Goal: Task Accomplishment & Management: Manage account settings

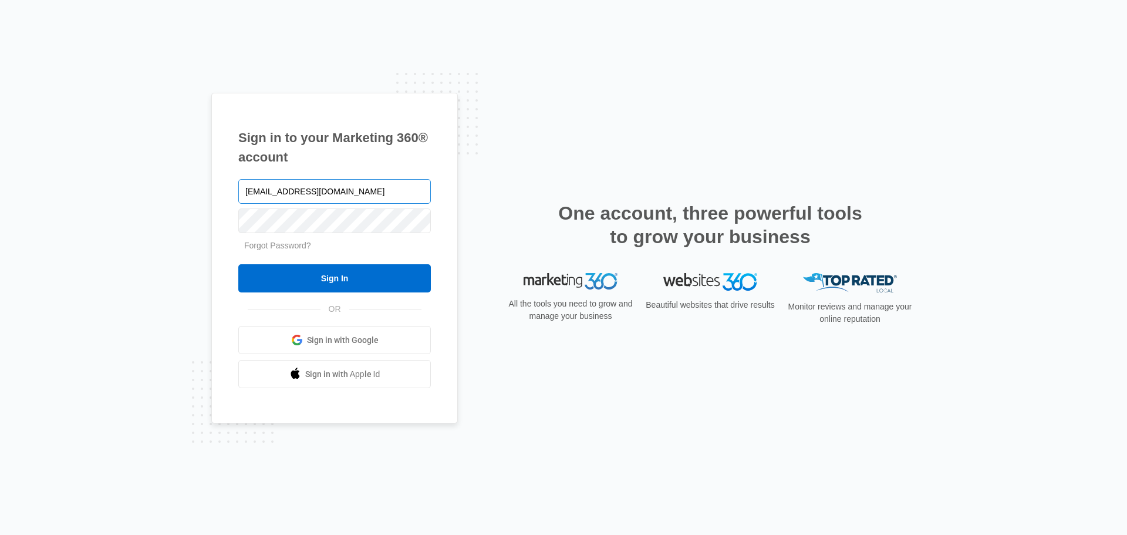
type input "[EMAIL_ADDRESS][DOMAIN_NAME]"
drag, startPoint x: 299, startPoint y: 280, endPoint x: 444, endPoint y: 94, distance: 235.4
click at [300, 280] on input "Sign In" at bounding box center [334, 278] width 192 height 28
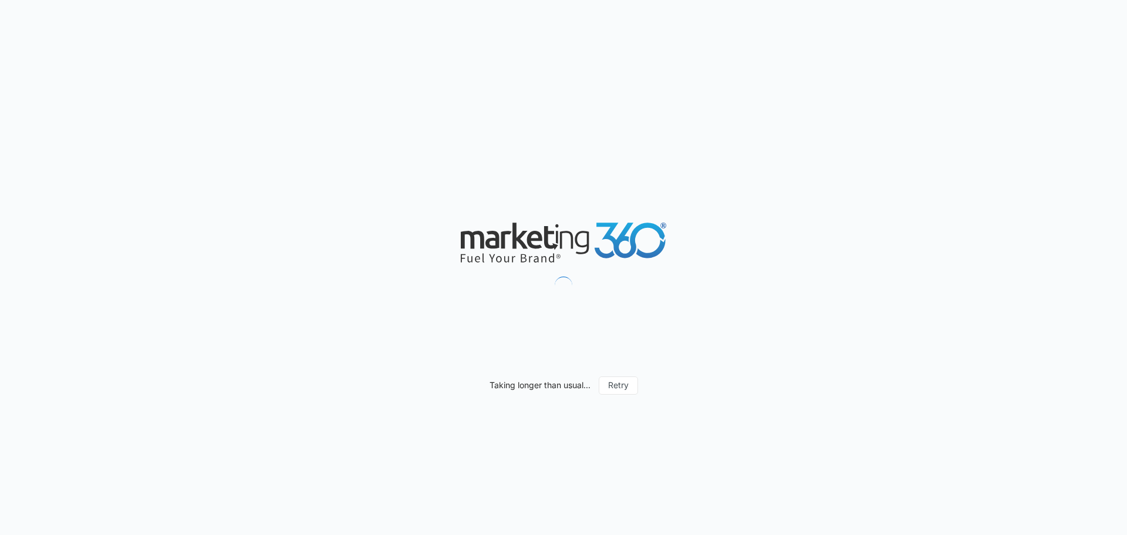
click at [341, 130] on div "Taking longer than usual... Retry" at bounding box center [563, 267] width 1127 height 535
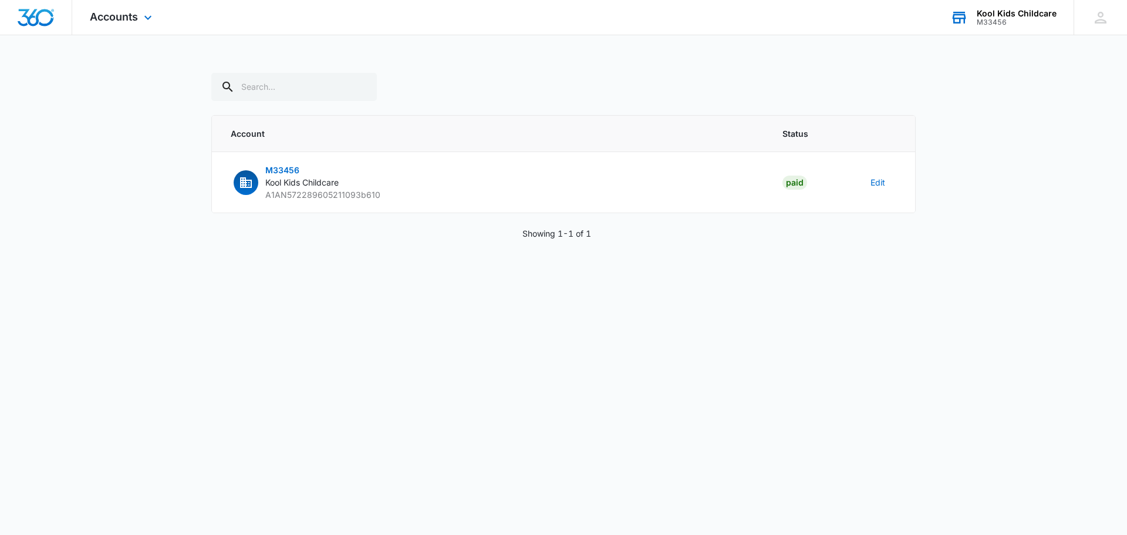
click at [1013, 15] on div "Kool Kids Childcare" at bounding box center [1016, 13] width 80 height 9
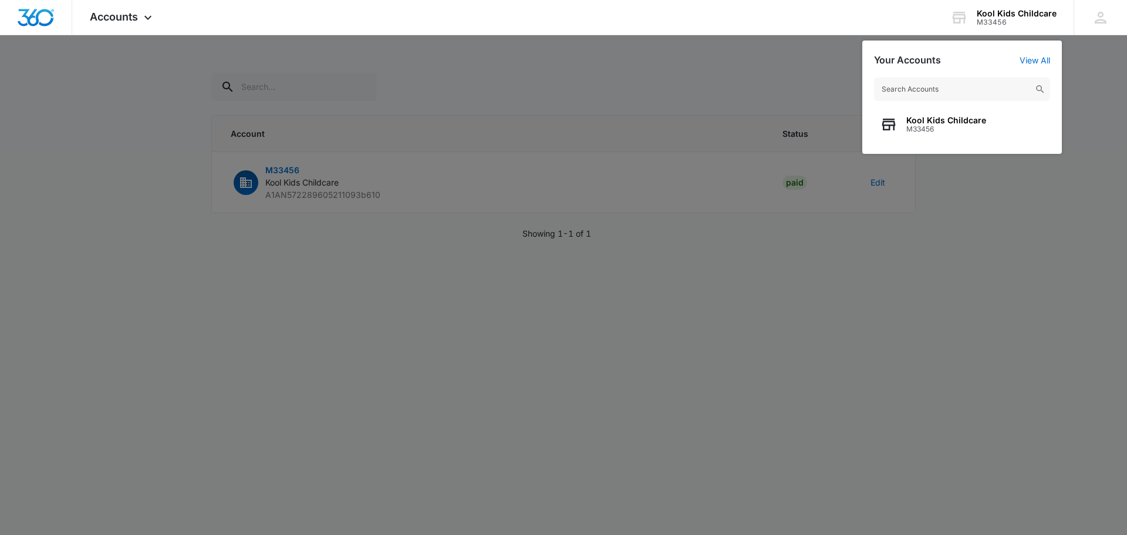
click at [989, 192] on div at bounding box center [563, 267] width 1127 height 535
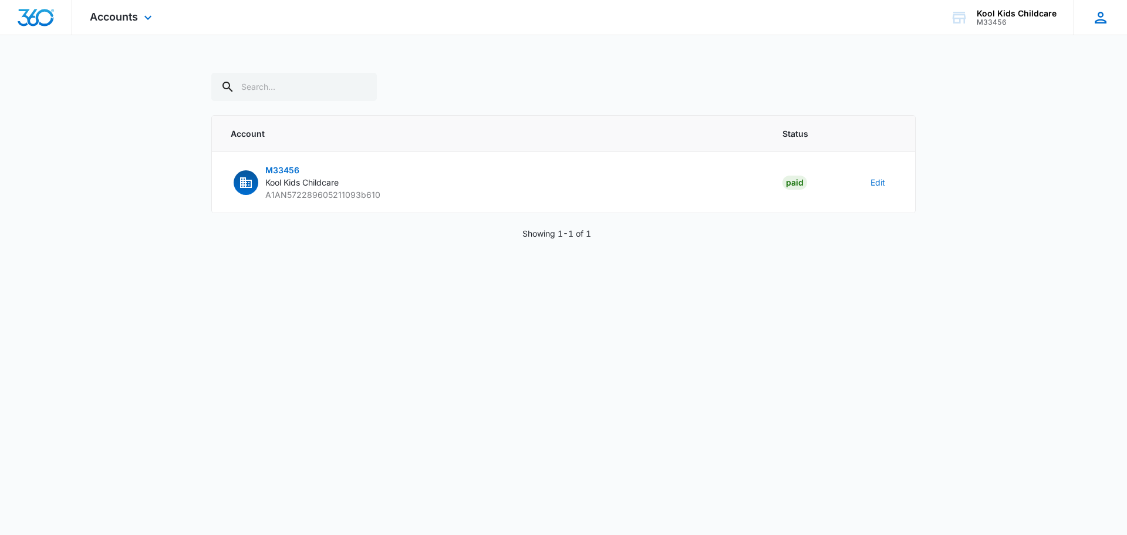
click at [1100, 9] on icon at bounding box center [1100, 18] width 18 height 18
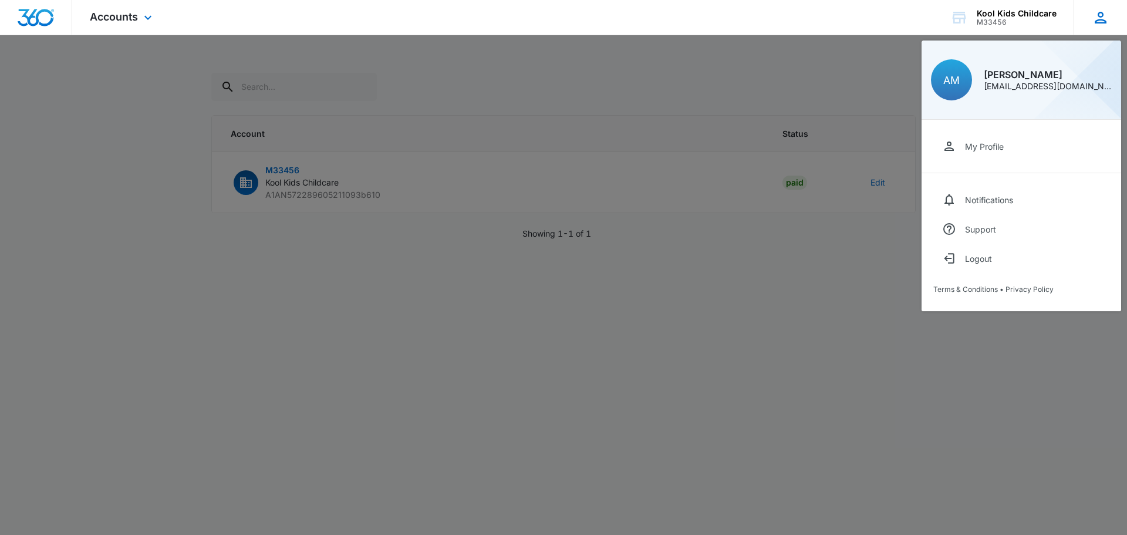
click at [1028, 92] on div "AM Antionette Miller nettadadiva@gmail.com" at bounding box center [1020, 79] width 199 height 79
click at [968, 154] on link "My Profile" at bounding box center [1021, 145] width 176 height 29
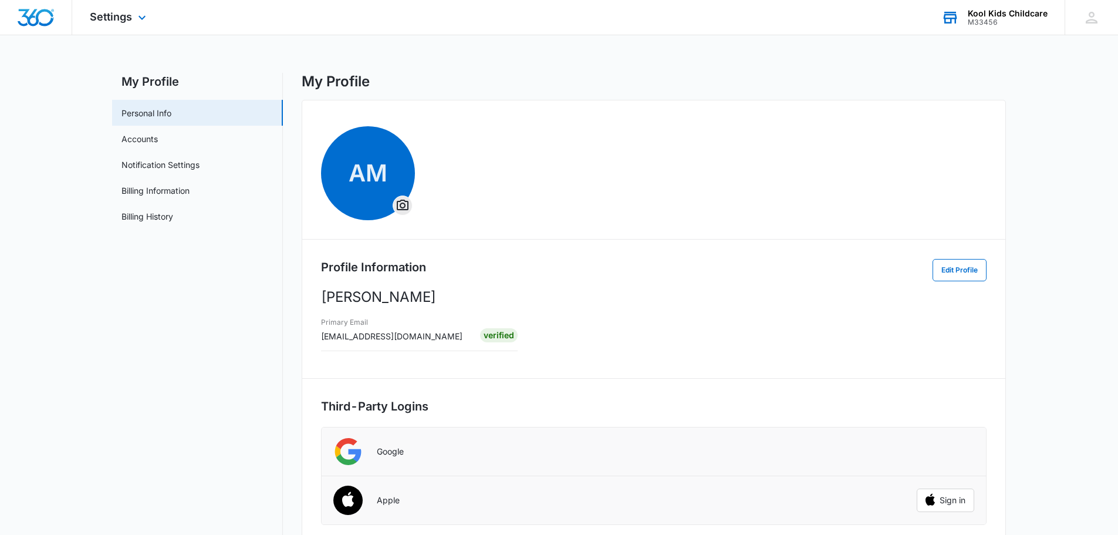
click at [982, 19] on div "M33456" at bounding box center [1008, 22] width 80 height 8
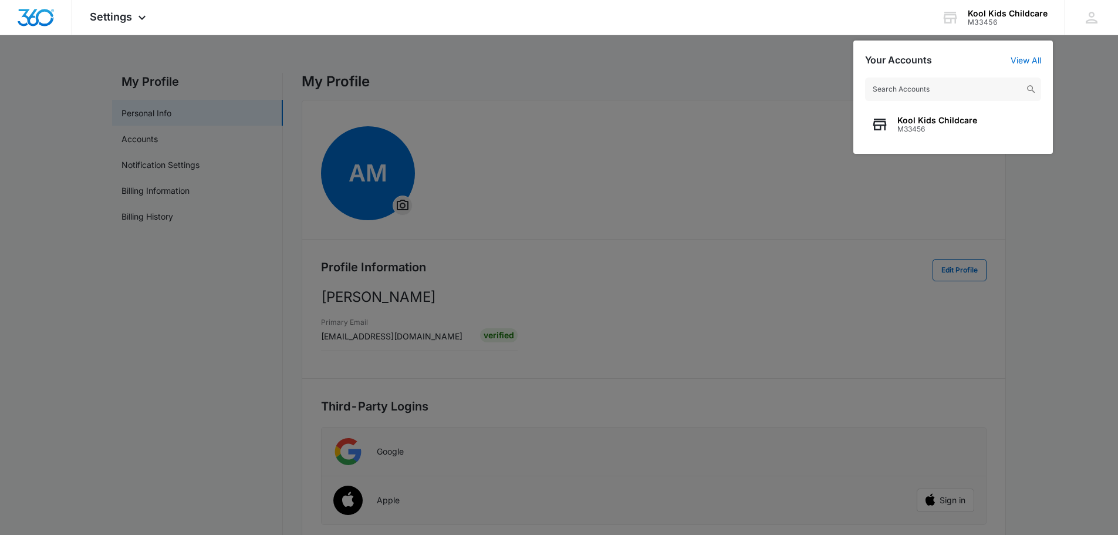
drag, startPoint x: 1087, startPoint y: 181, endPoint x: 1080, endPoint y: 175, distance: 9.2
click at [1085, 179] on div at bounding box center [559, 267] width 1118 height 535
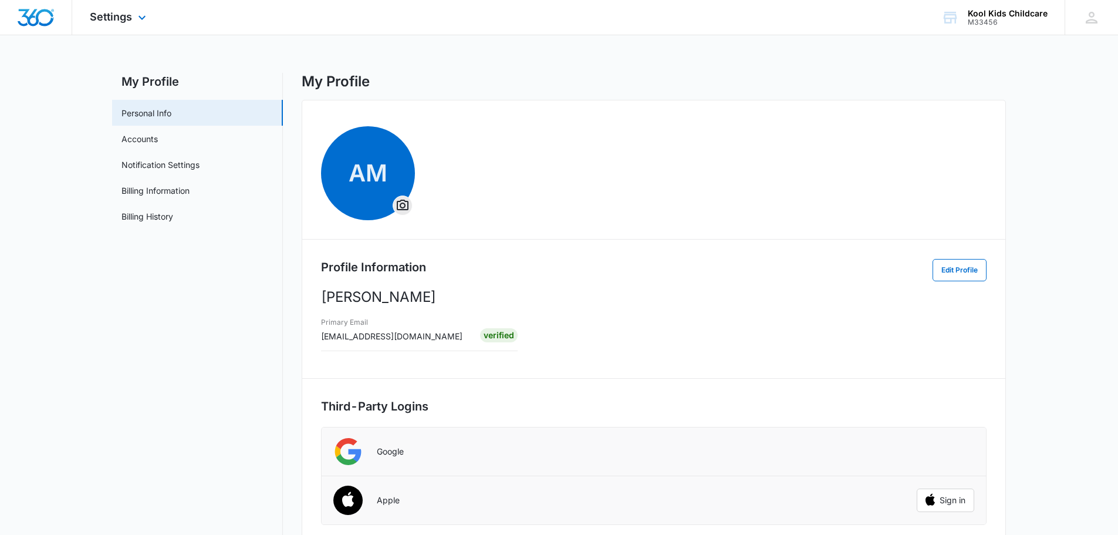
click at [58, 20] on div at bounding box center [36, 17] width 72 height 35
click at [158, 145] on link "Accounts" at bounding box center [139, 139] width 36 height 12
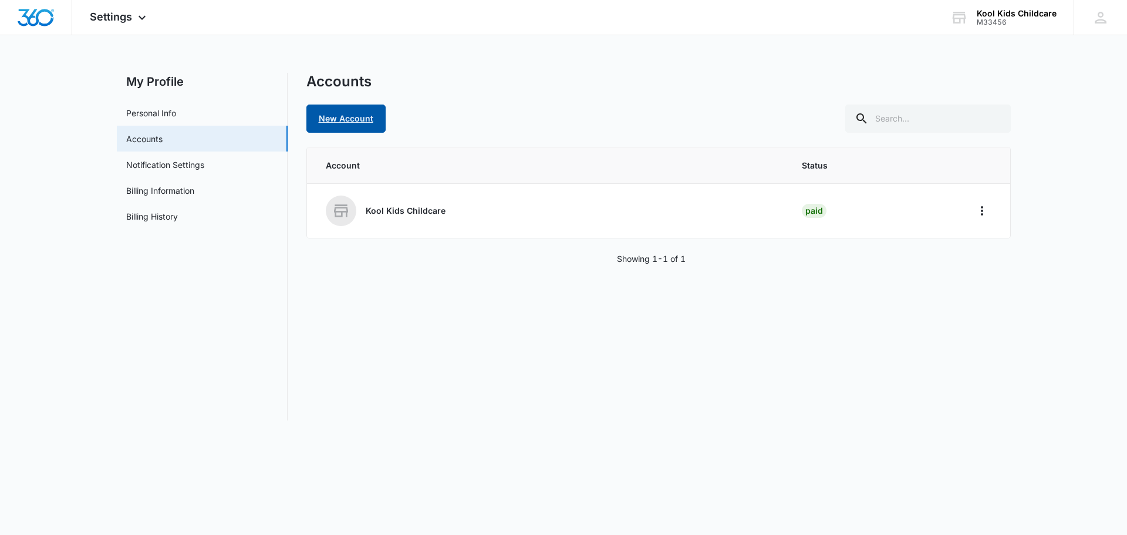
click at [360, 111] on link "New Account" at bounding box center [345, 118] width 79 height 28
select select "US"
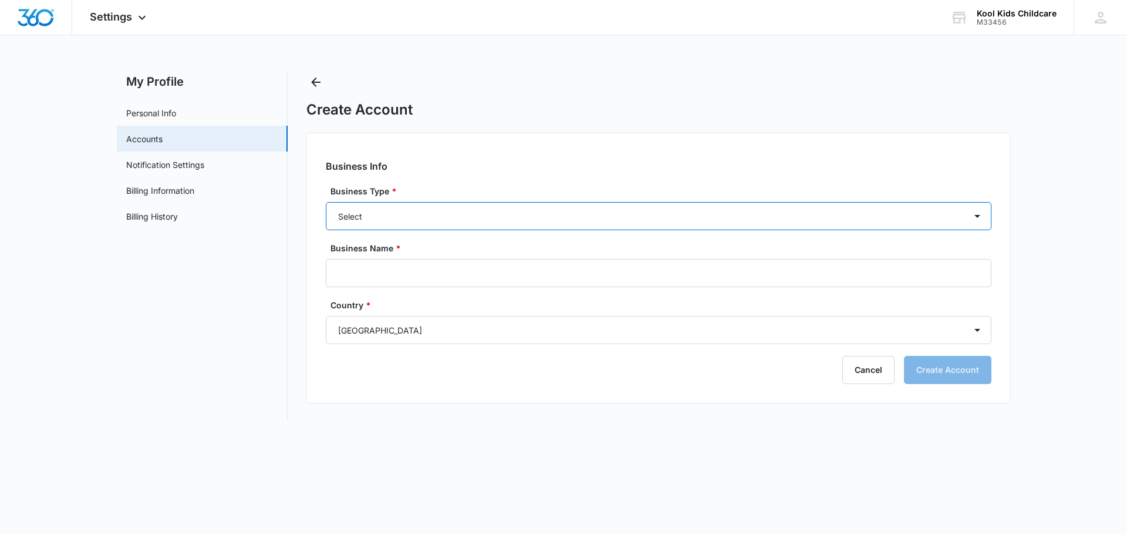
click at [380, 221] on select "Select Accounting / CPA Assisted Living Attorney / Law Firm Auto Repair Carpet …" at bounding box center [658, 216] width 665 height 28
drag, startPoint x: 237, startPoint y: 336, endPoint x: 327, endPoint y: 303, distance: 96.1
click at [246, 333] on nav "My Profile Personal Info Accounts Notification Settings Billing Information Bil…" at bounding box center [202, 246] width 171 height 347
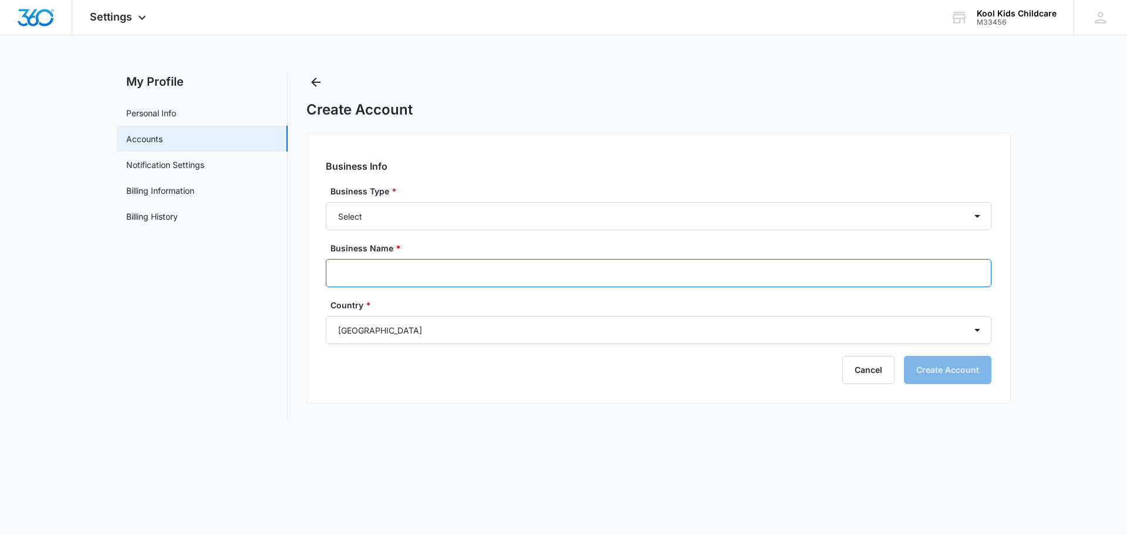
click at [360, 279] on input "Business Name *" at bounding box center [658, 273] width 665 height 28
type input "P"
type input "clicktoboost"
click at [420, 319] on select "Select Canada United States" at bounding box center [658, 330] width 665 height 28
click at [326, 316] on select "Select Canada United States" at bounding box center [658, 330] width 665 height 28
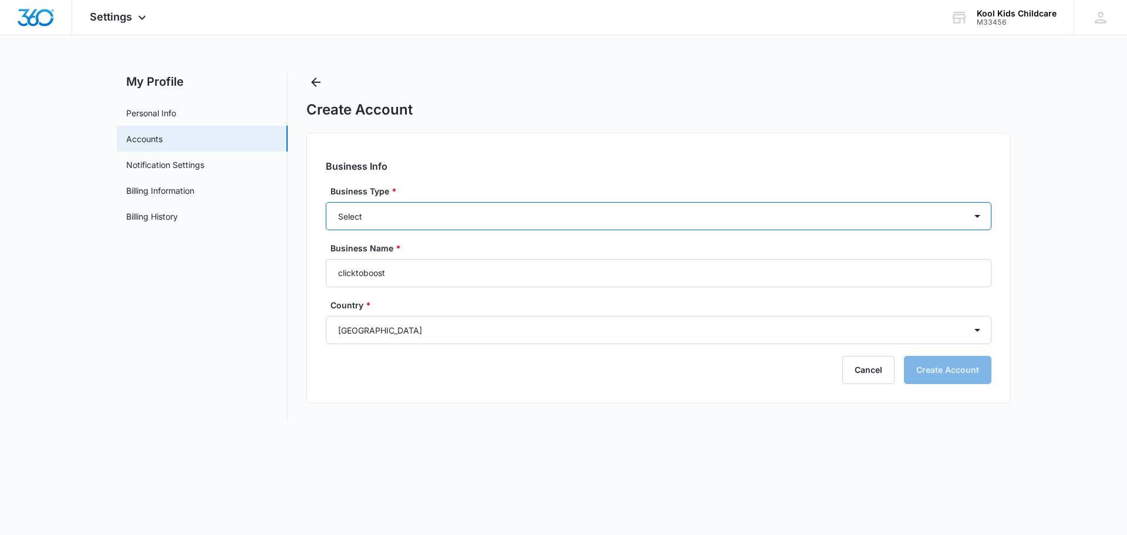
click at [394, 221] on select "Select Accounting / CPA Assisted Living Attorney / Law Firm Auto Repair Carpet …" at bounding box center [658, 216] width 665 height 28
click at [296, 296] on div "My Profile Personal Info Accounts Notification Settings Billing Information Bil…" at bounding box center [564, 246] width 894 height 347
click at [420, 222] on select "Select Accounting / CPA Assisted Living Attorney / Law Firm Auto Repair Carpet …" at bounding box center [658, 216] width 665 height 28
select select "33"
click at [326, 202] on select "Select Accounting / CPA Assisted Living Attorney / Law Firm Auto Repair Carpet …" at bounding box center [658, 216] width 665 height 28
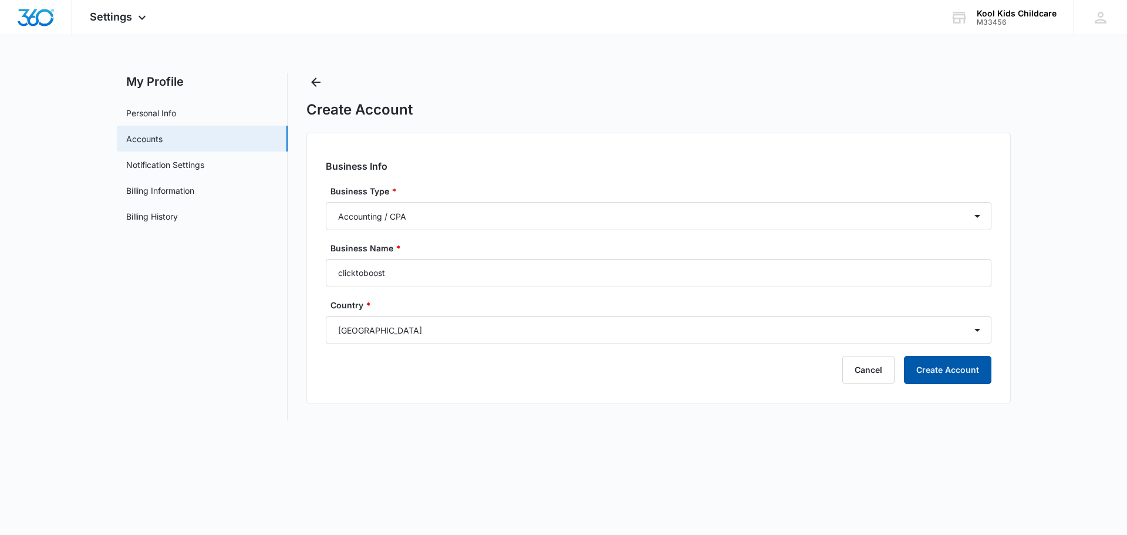
click at [957, 375] on button "Create Account" at bounding box center [947, 370] width 87 height 28
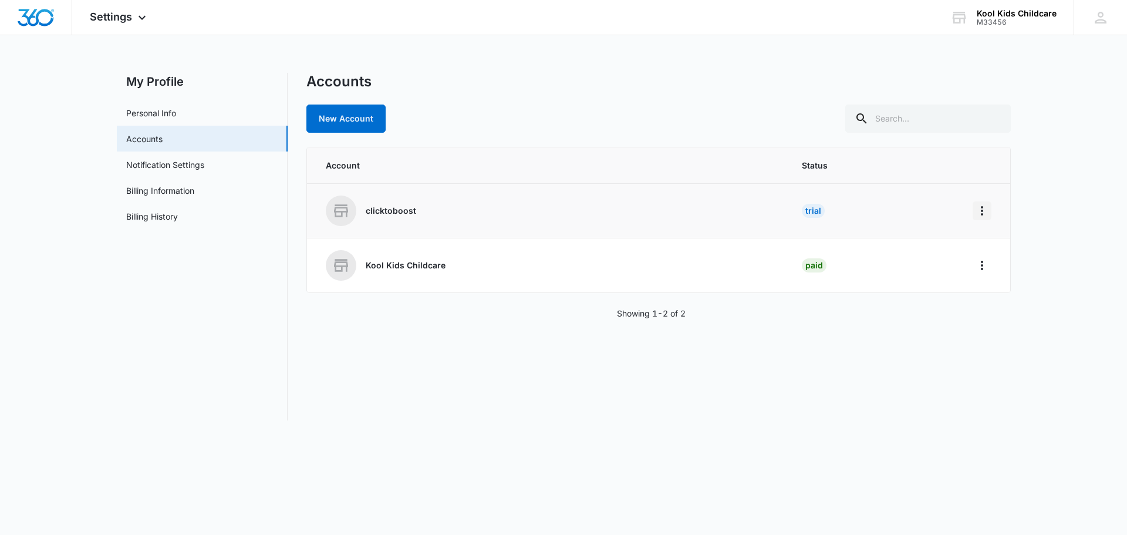
click at [978, 207] on icon "Home" at bounding box center [982, 211] width 14 height 14
click at [1016, 240] on div "Go to Dashboard" at bounding box center [1019, 243] width 65 height 8
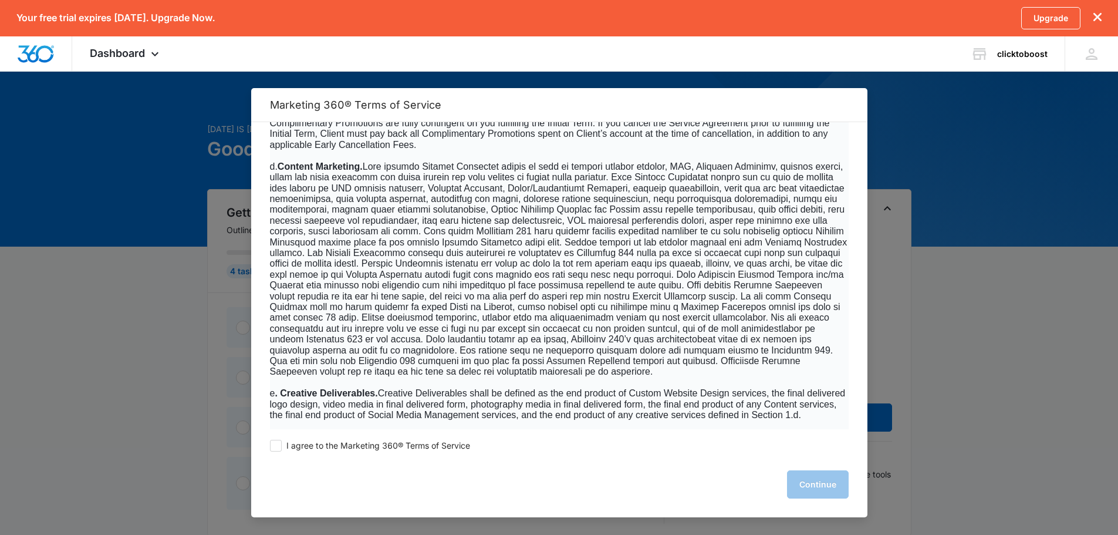
scroll to position [1056, 0]
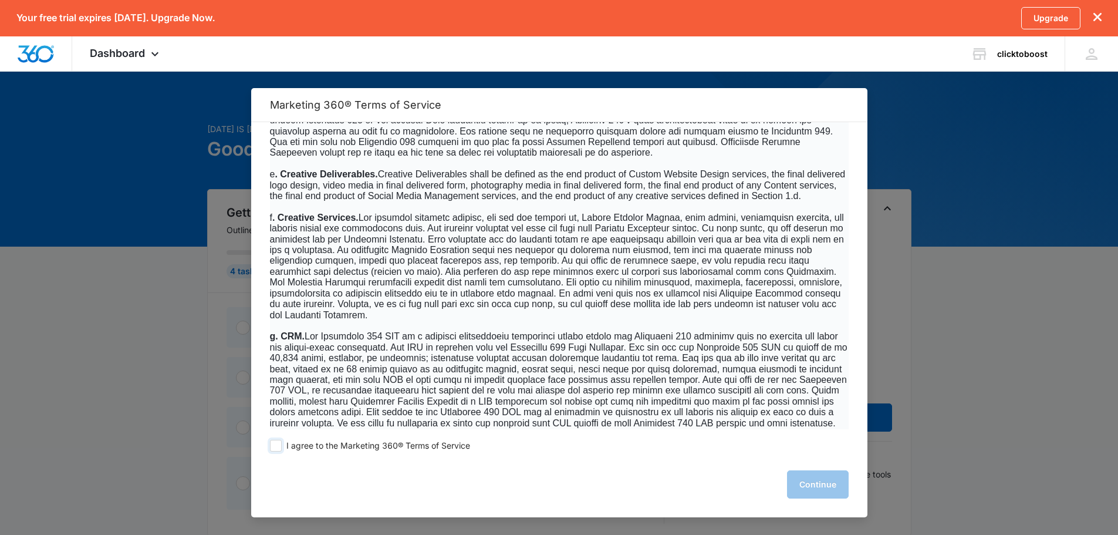
drag, startPoint x: 280, startPoint y: 444, endPoint x: 319, endPoint y: 421, distance: 45.0
click at [279, 444] on span at bounding box center [276, 445] width 12 height 12
click at [279, 444] on input "I agree to the Marketing 360® Terms of Service" at bounding box center [276, 445] width 12 height 12
checkbox input "true"
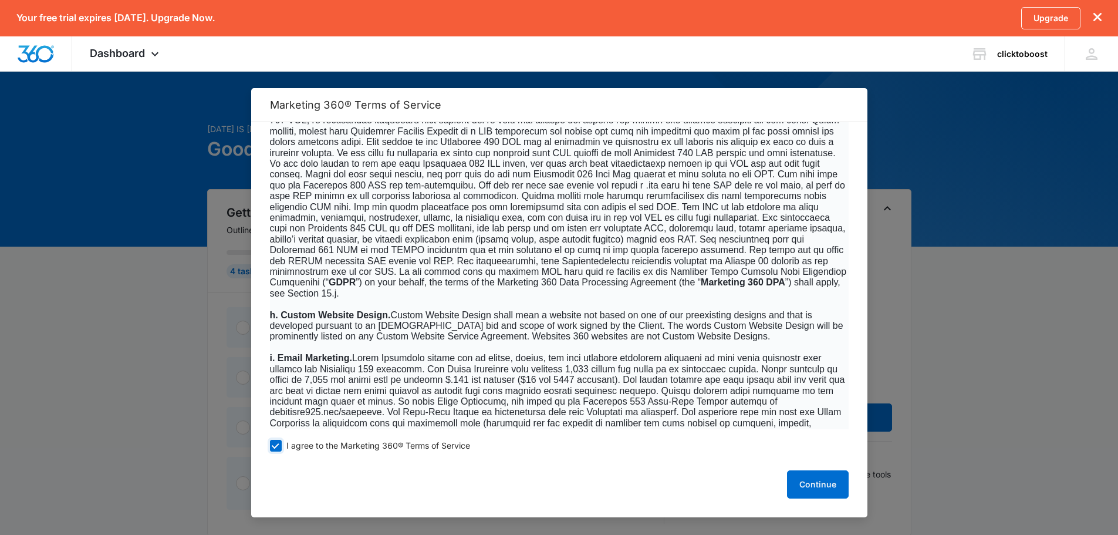
scroll to position [1526, 0]
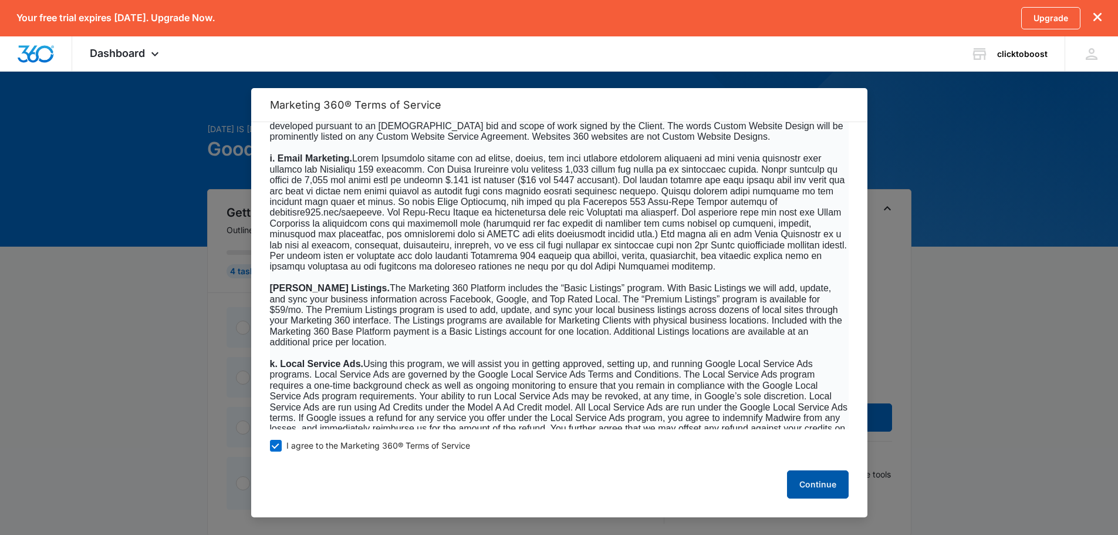
click at [840, 494] on button "Continue" at bounding box center [818, 484] width 62 height 28
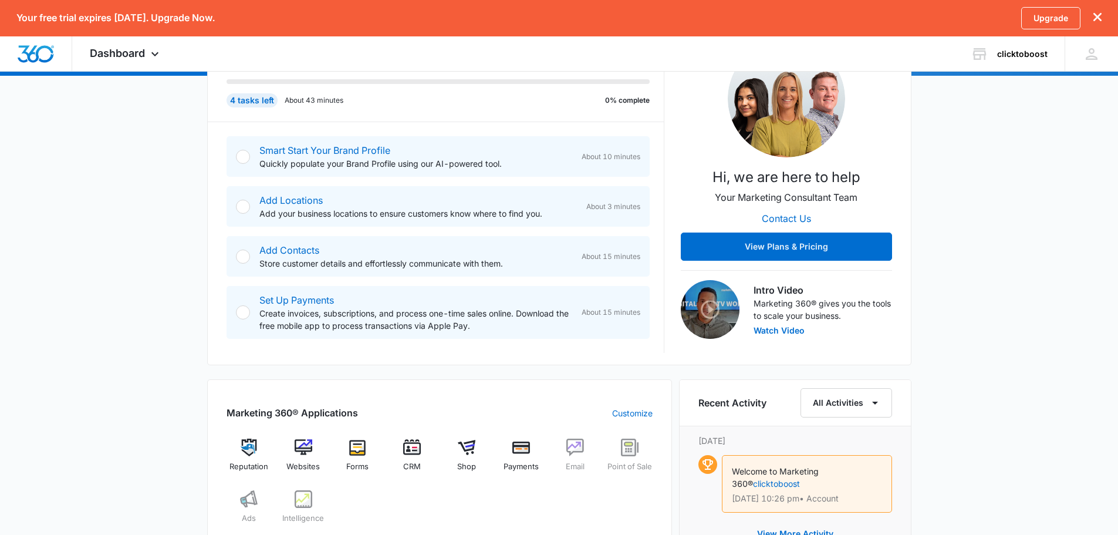
scroll to position [176, 0]
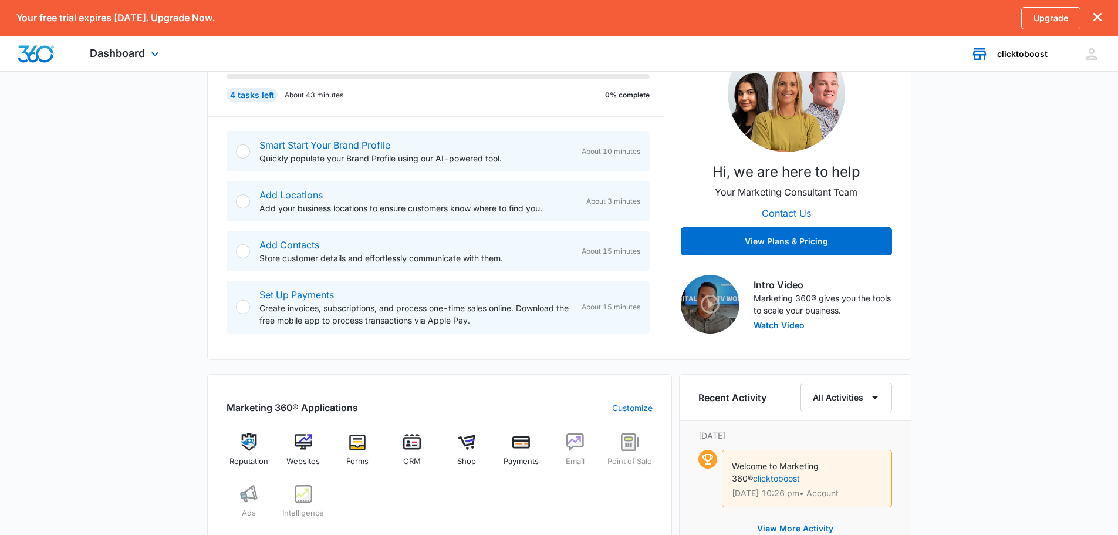
click at [1024, 62] on div "clicktoboost Your Accounts View All" at bounding box center [1008, 53] width 111 height 35
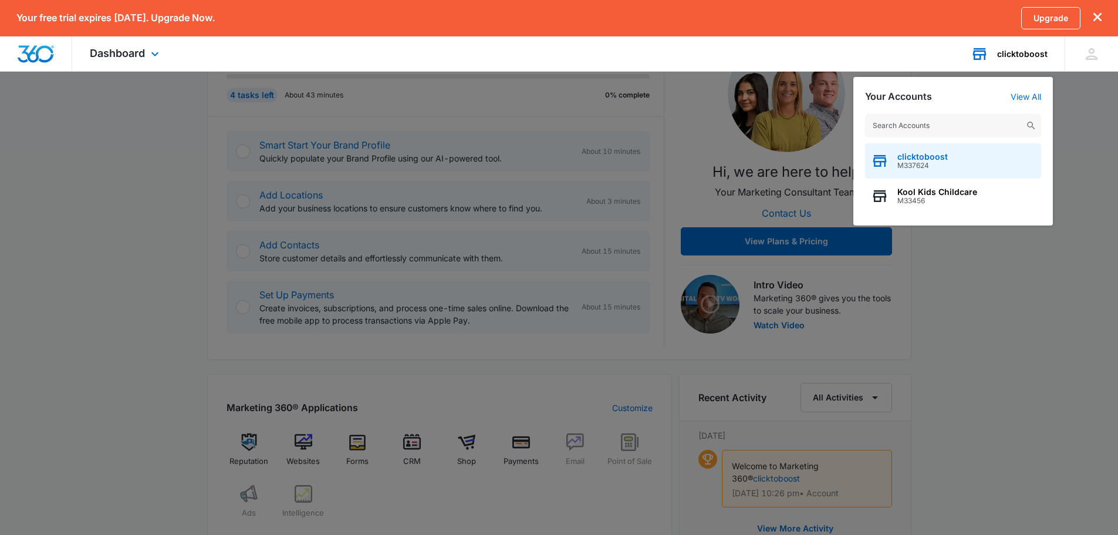
click at [952, 168] on div "clicktoboost M337624" at bounding box center [953, 160] width 176 height 35
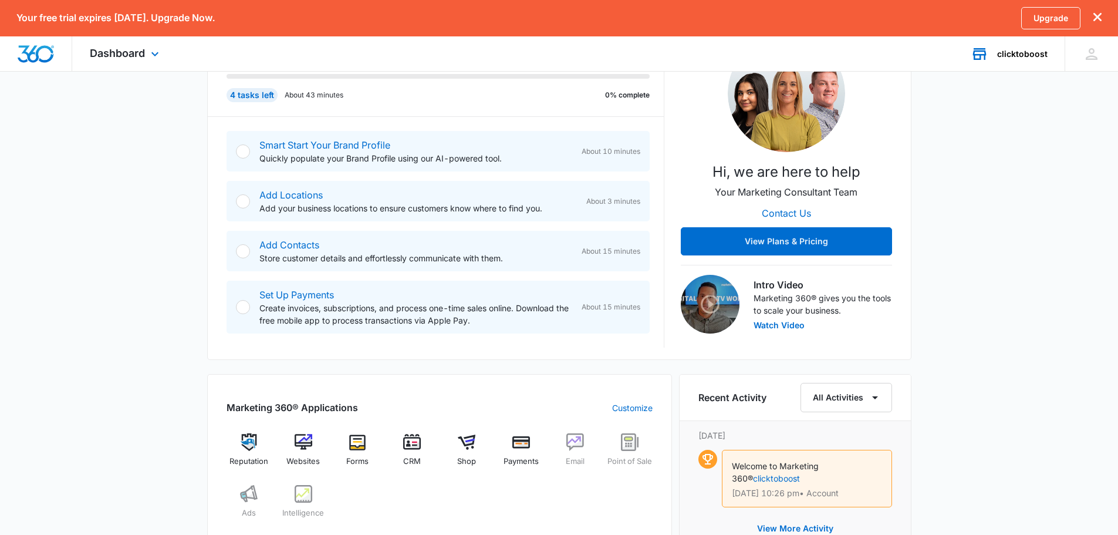
click at [131, 45] on div "Dashboard Apps Reputation Websites Forms CRM Email Shop Payments POS Ads Intell…" at bounding box center [125, 53] width 107 height 35
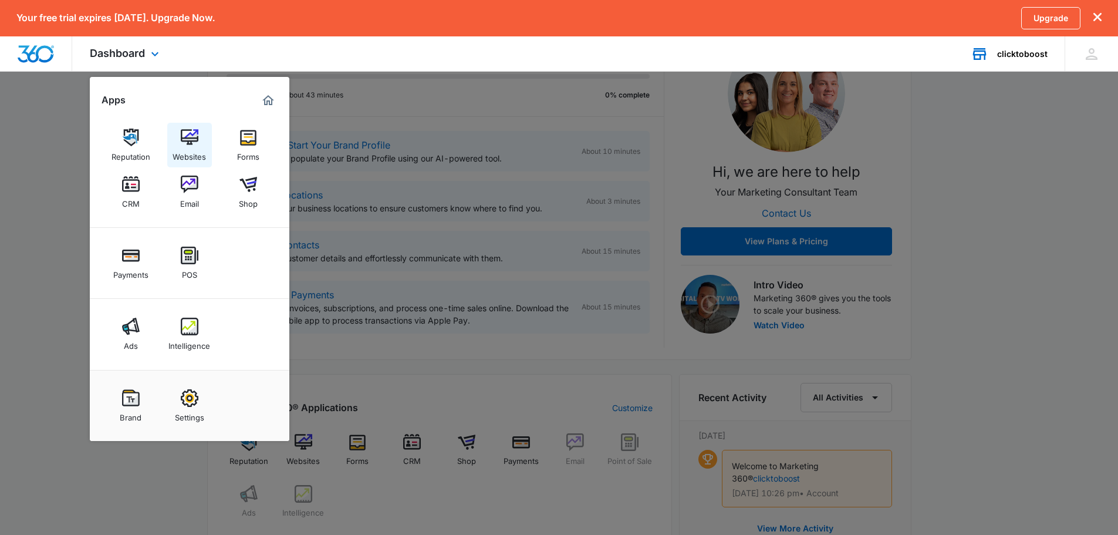
click at [194, 158] on div "Websites" at bounding box center [189, 153] width 33 height 15
